Goal: Information Seeking & Learning: Learn about a topic

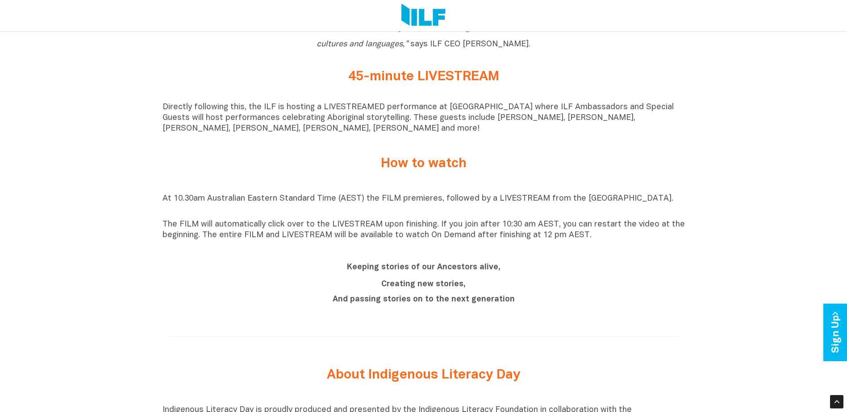
scroll to position [535, 0]
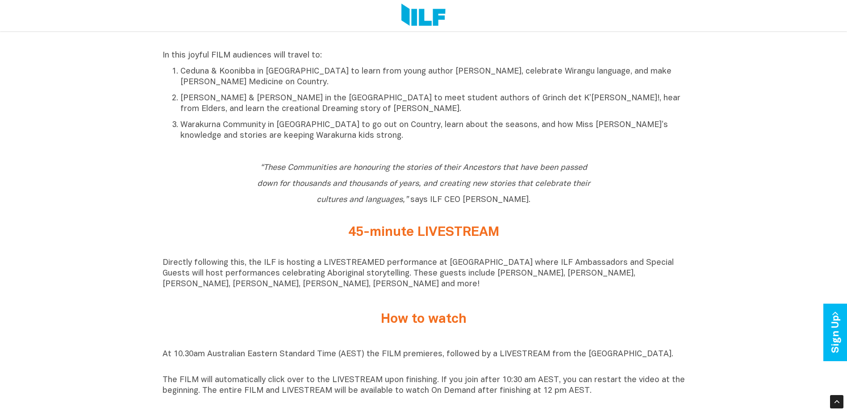
click at [433, 368] on p "At 10.30am Australian Eastern Standard Time (AEST) the FILM premieres, followed…" at bounding box center [423, 359] width 522 height 21
click at [531, 353] on p "At 10.30am Australian Eastern Standard Time (AEST) the FILM premieres, followed…" at bounding box center [423, 359] width 522 height 21
click at [533, 357] on p "At 10.30am Australian Eastern Standard Time (AEST) the FILM premieres, followed…" at bounding box center [423, 359] width 522 height 21
click at [493, 272] on p "Directly following this, the ILF is hosting a LIVESTREAMED performance at [GEOG…" at bounding box center [423, 274] width 522 height 32
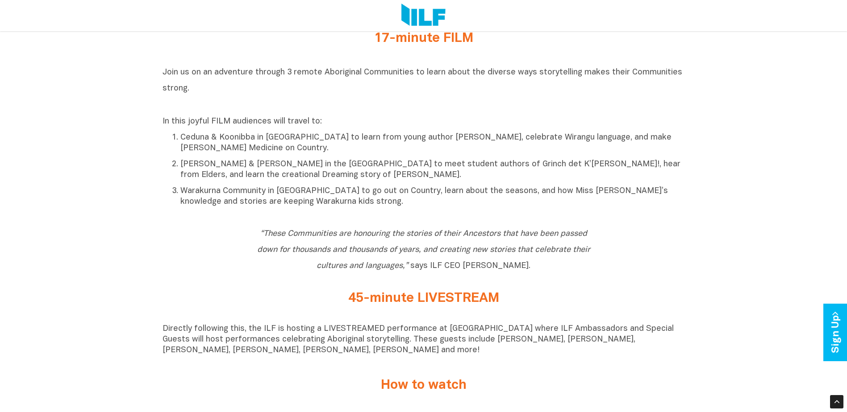
scroll to position [312, 0]
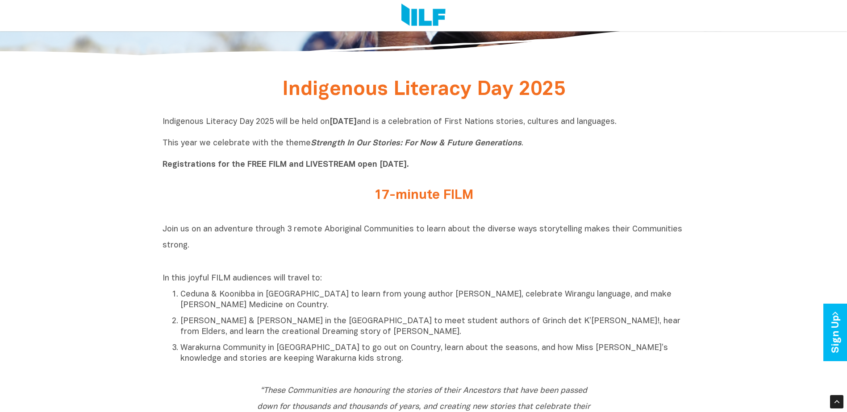
click at [406, 195] on h2 "17-minute FILM" at bounding box center [423, 195] width 335 height 15
click at [400, 153] on p "Indigenous Literacy Day 2025 will be held [DATE][DATE] and is a celebration of …" at bounding box center [423, 144] width 522 height 54
click at [286, 142] on p "Indigenous Literacy Day 2025 will be held [DATE][DATE] and is a celebration of …" at bounding box center [423, 144] width 522 height 54
click at [314, 131] on p "Indigenous Literacy Day 2025 will be held [DATE][DATE] and is a celebration of …" at bounding box center [423, 144] width 522 height 54
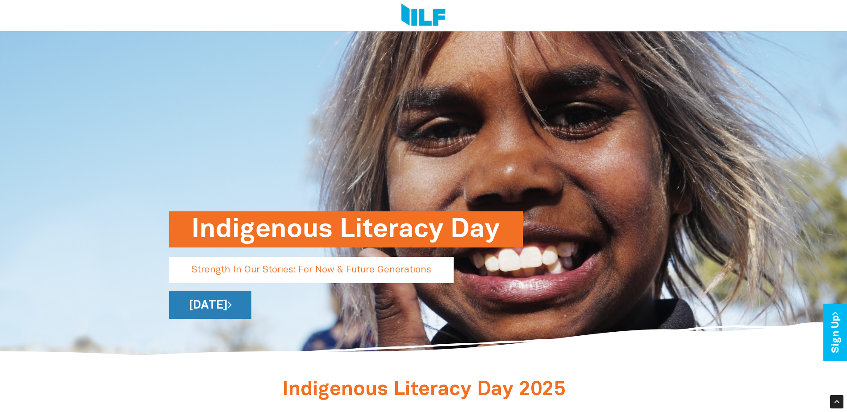
scroll to position [0, 0]
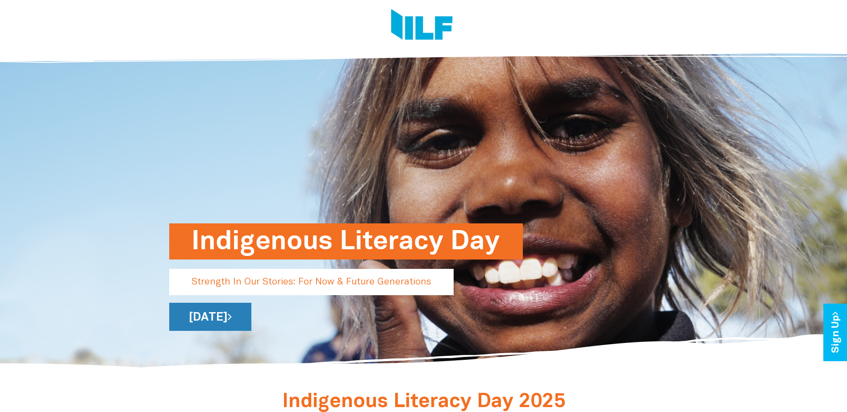
click at [247, 328] on link "[DATE]" at bounding box center [210, 317] width 82 height 28
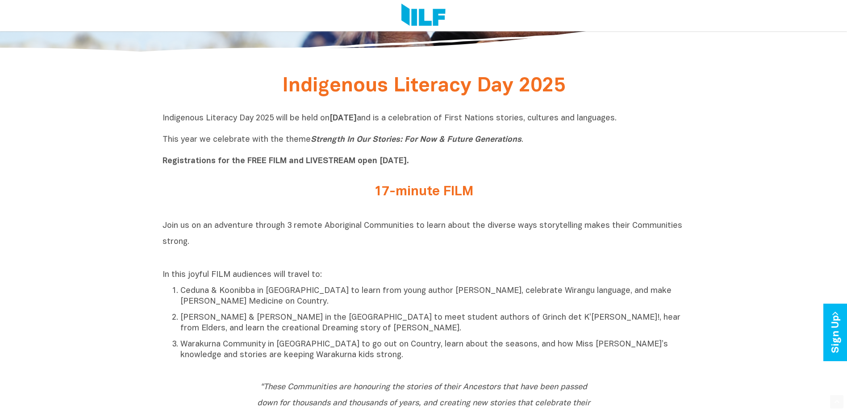
scroll to position [357, 0]
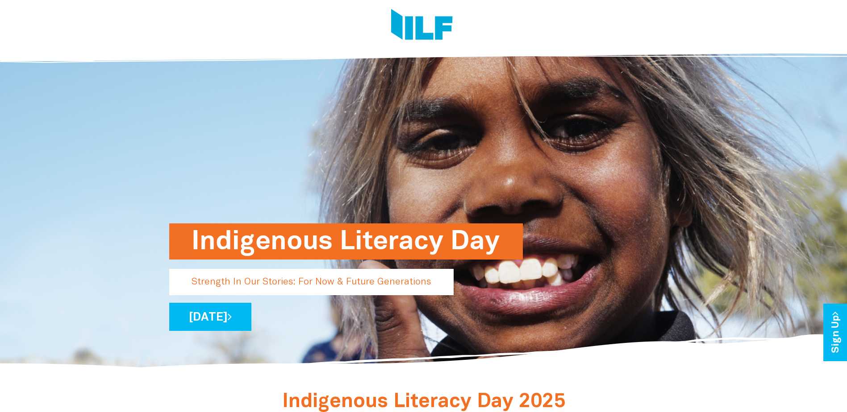
click at [291, 281] on p "Strength In Our Stories: For Now & Future Generations" at bounding box center [311, 282] width 284 height 26
click at [301, 280] on p "Strength In Our Stories: For Now & Future Generations" at bounding box center [311, 282] width 284 height 26
click at [309, 246] on h1 "Indigenous Literacy Day" at bounding box center [345, 242] width 309 height 36
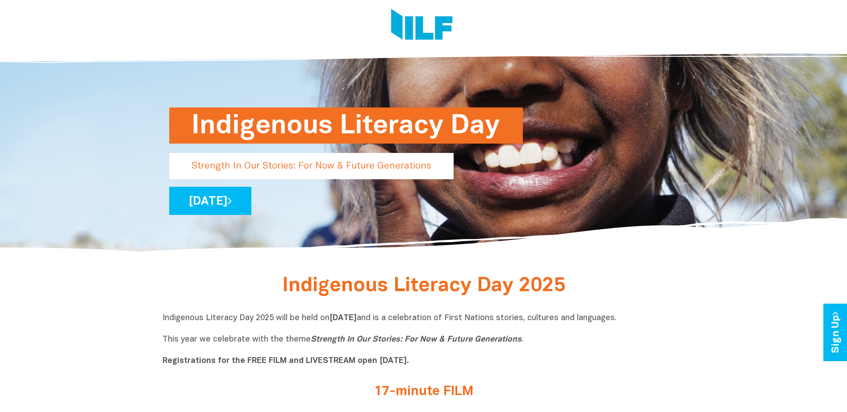
scroll to position [223, 0]
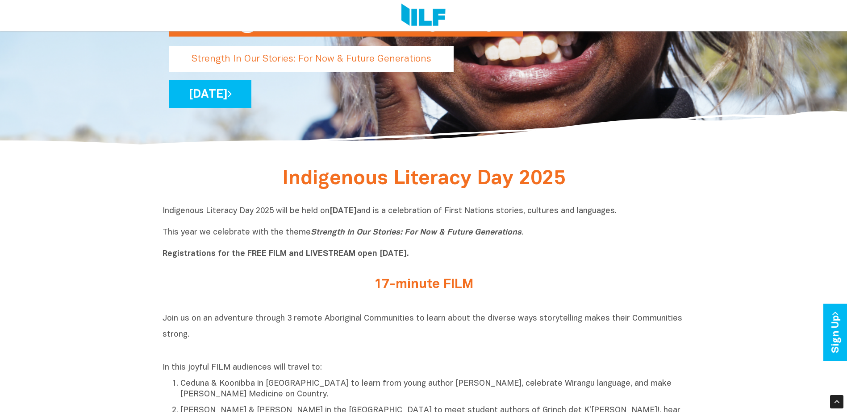
click at [385, 279] on h2 "17-minute FILM" at bounding box center [423, 285] width 335 height 15
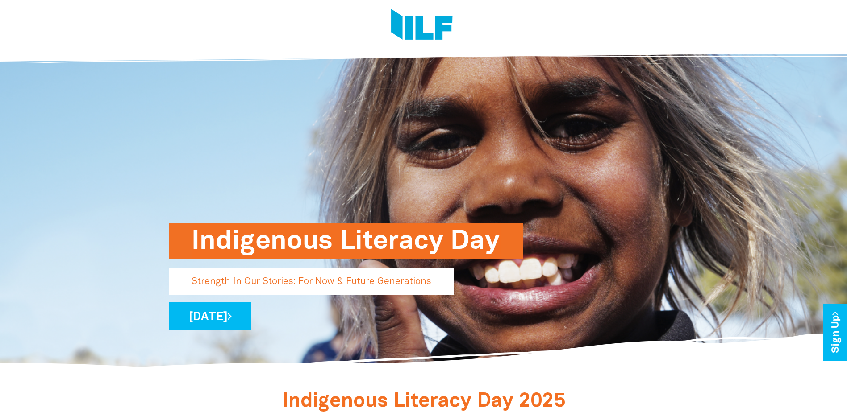
scroll to position [0, 0]
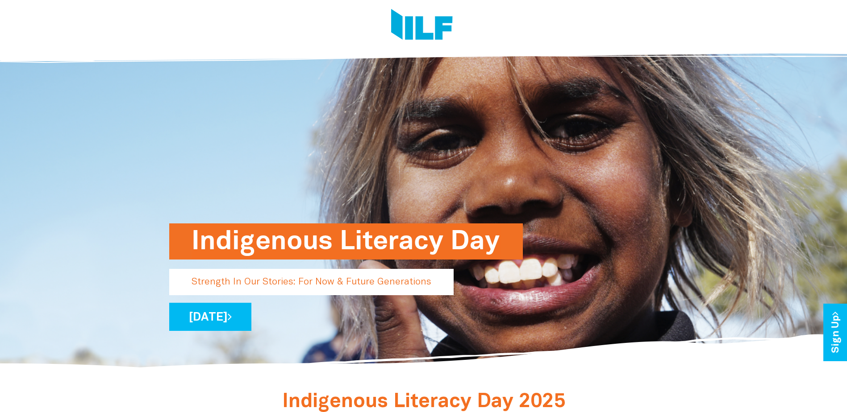
drag, startPoint x: 164, startPoint y: 245, endPoint x: 361, endPoint y: 274, distance: 198.5
click at [354, 283] on div "Indigenous Literacy Day Strength In Our Stories: For Now & Future Generations W…" at bounding box center [423, 206] width 522 height 328
